Goal: Task Accomplishment & Management: Manage account settings

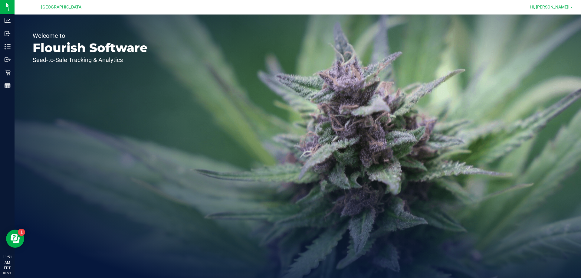
click at [566, 5] on span "Hi, [PERSON_NAME]!" at bounding box center [549, 7] width 39 height 5
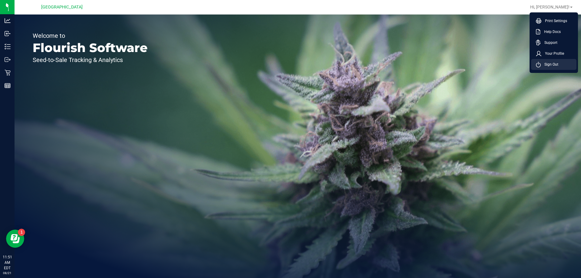
click at [549, 66] on span "Sign Out" at bounding box center [550, 64] width 18 height 6
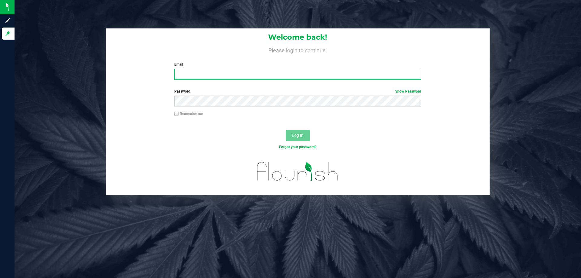
click at [308, 74] on input "Email" at bounding box center [297, 74] width 247 height 11
type input "[EMAIL_ADDRESS][DOMAIN_NAME]"
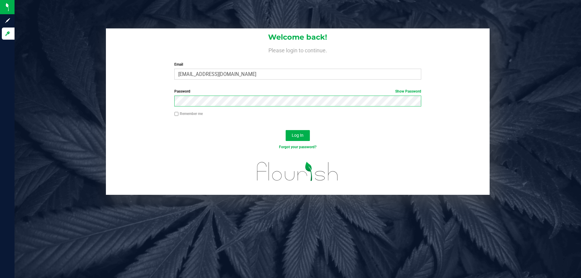
click at [286, 130] on button "Log In" at bounding box center [298, 135] width 24 height 11
